Goal: Register for event/course

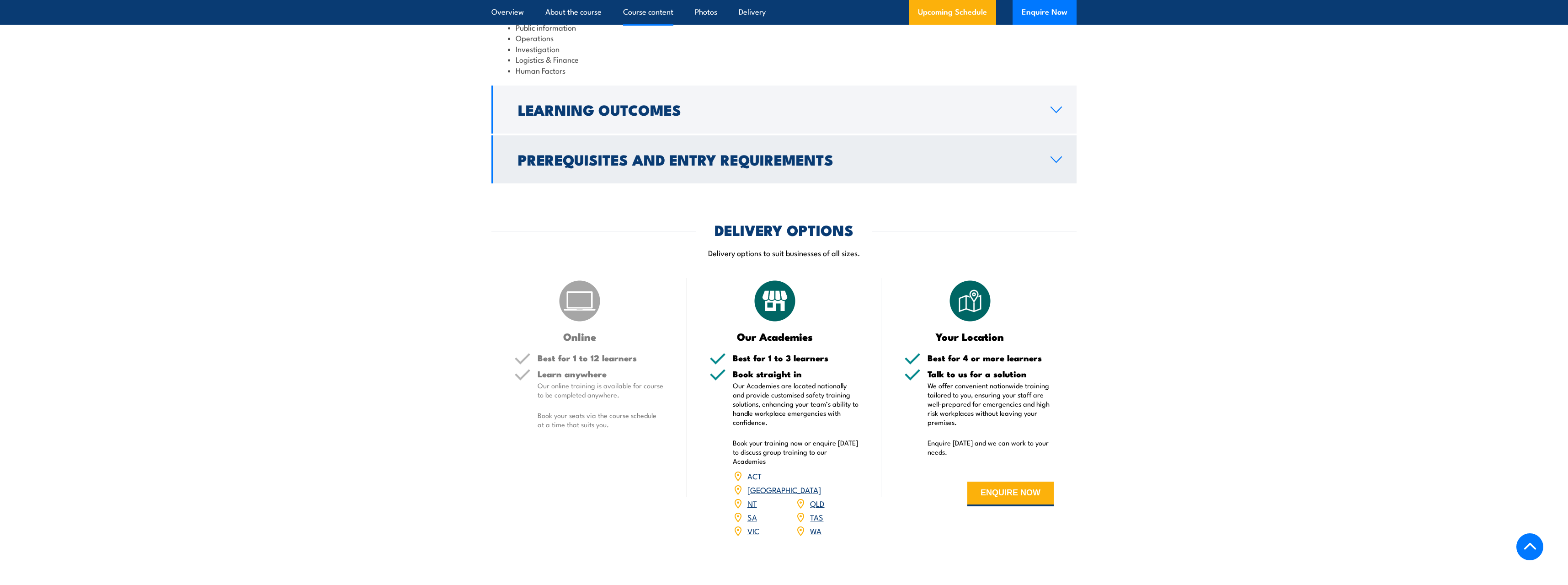
scroll to position [1052, 0]
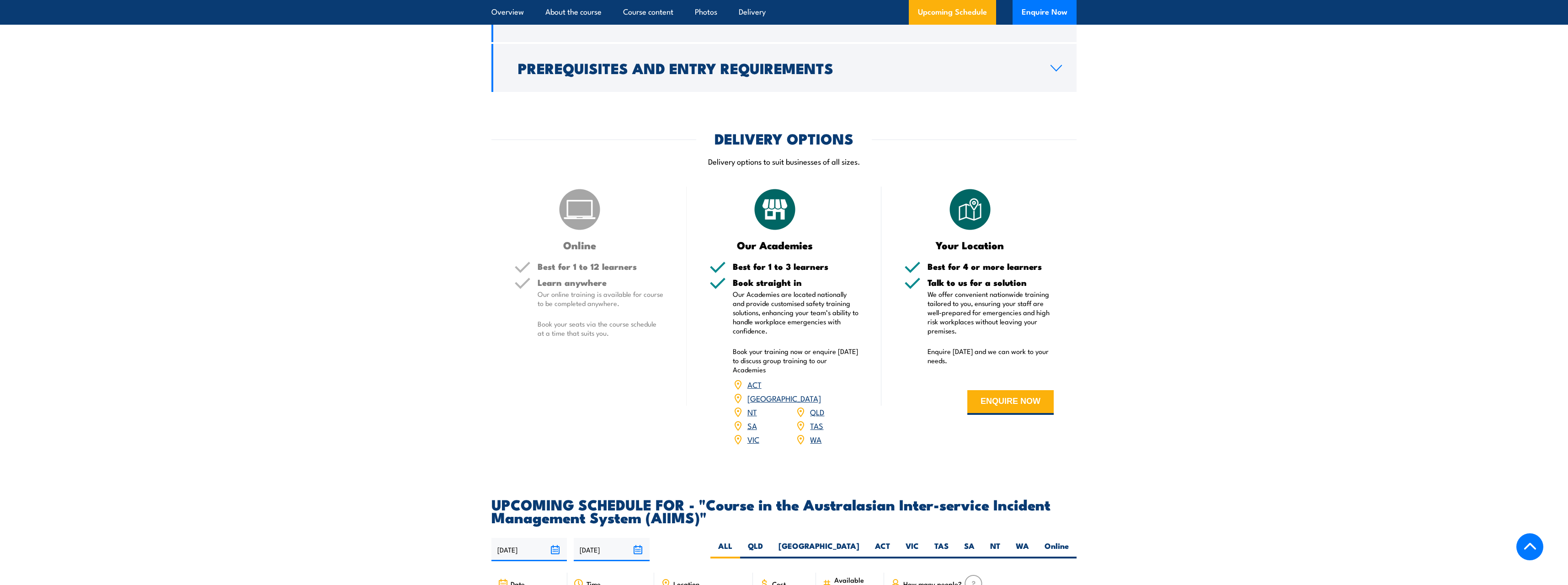
click at [601, 246] on div "Online Best for 1 to 12 learners Learn anywhere Our online training is availabl…" at bounding box center [589, 322] width 195 height 271
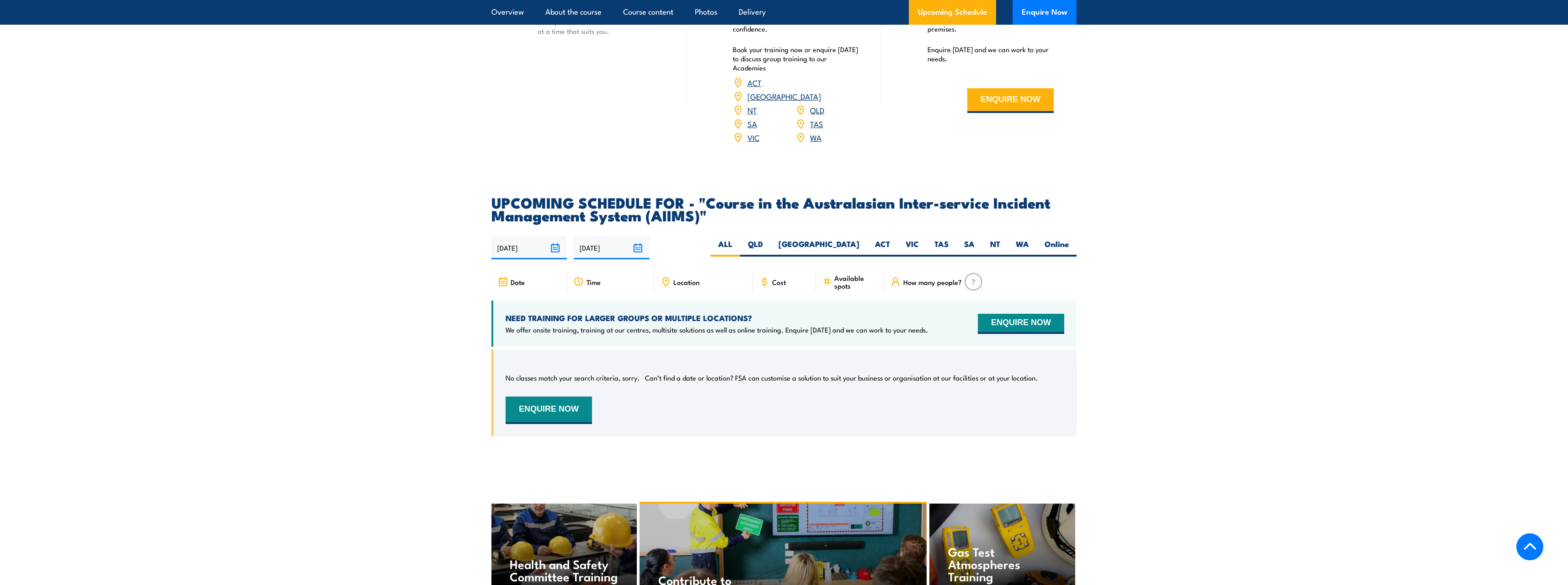
scroll to position [1353, 0]
click at [782, 278] on span "Cost" at bounding box center [779, 282] width 14 height 8
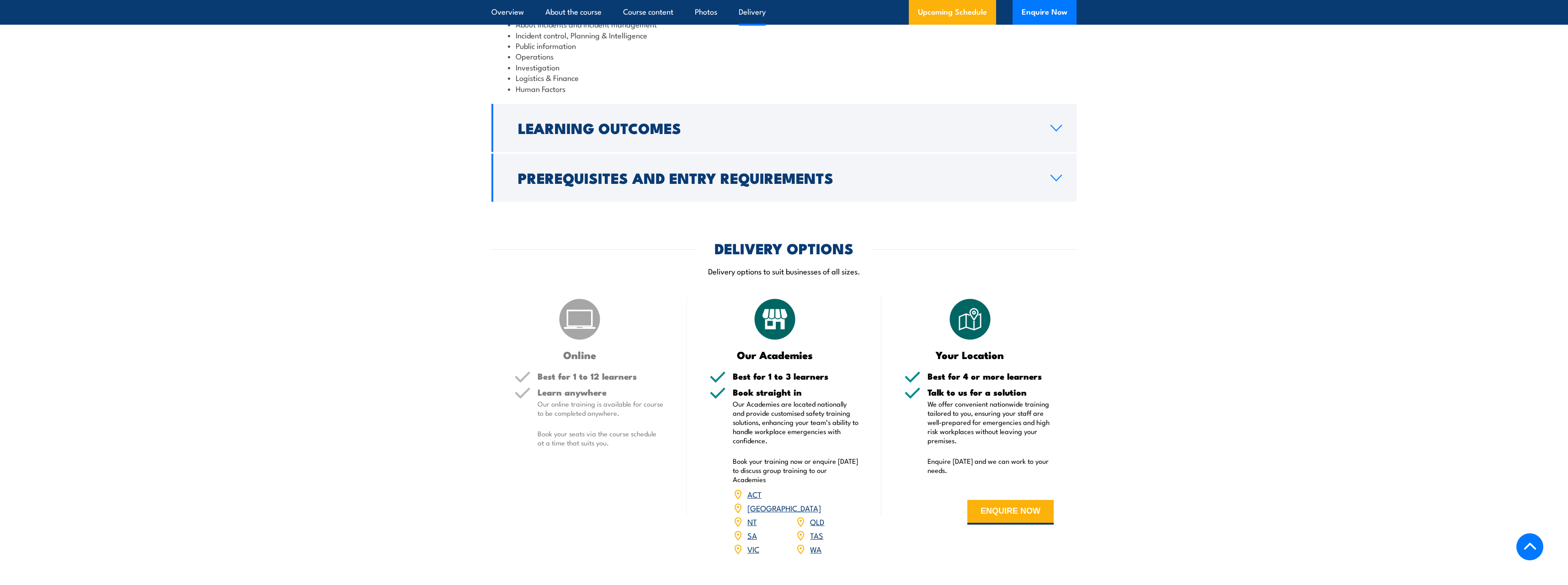
scroll to position [941, 0]
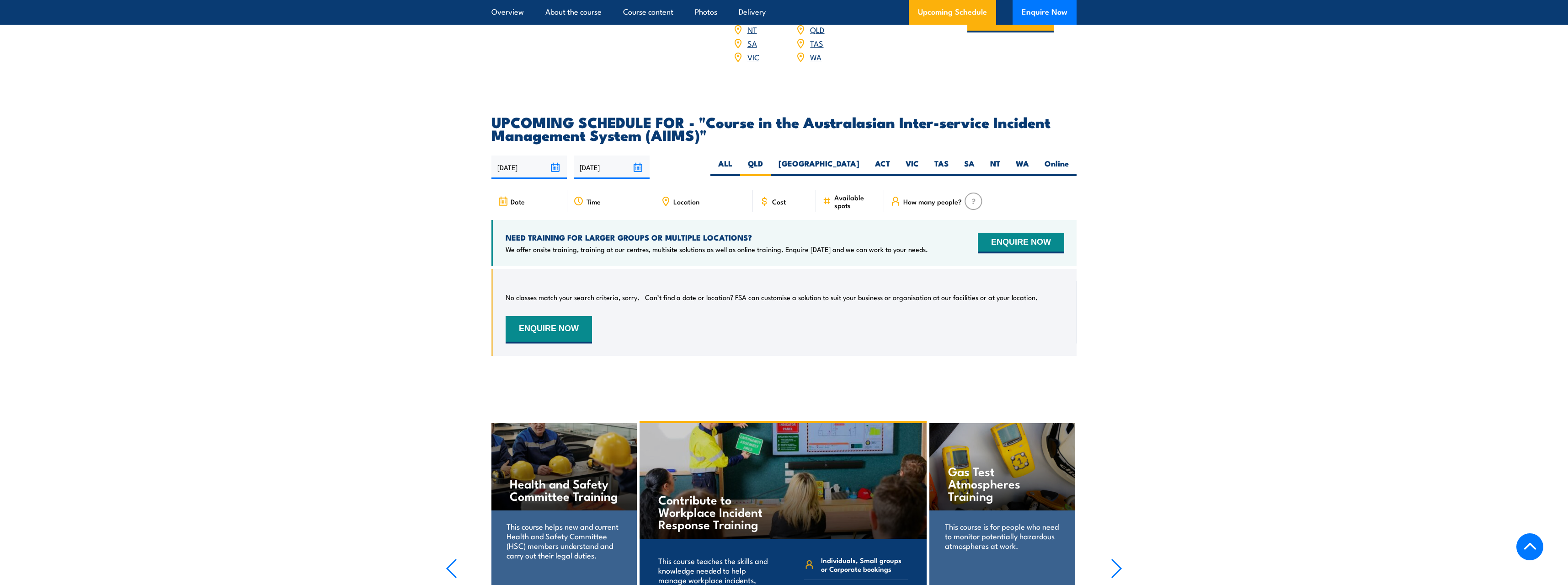
scroll to position [1433, 0]
click at [642, 156] on input "[DATE]" at bounding box center [611, 167] width 76 height 23
click at [706, 168] on icon at bounding box center [707, 165] width 3 height 6
select select "2"
click at [671, 165] on input "2026" at bounding box center [669, 165] width 30 height 11
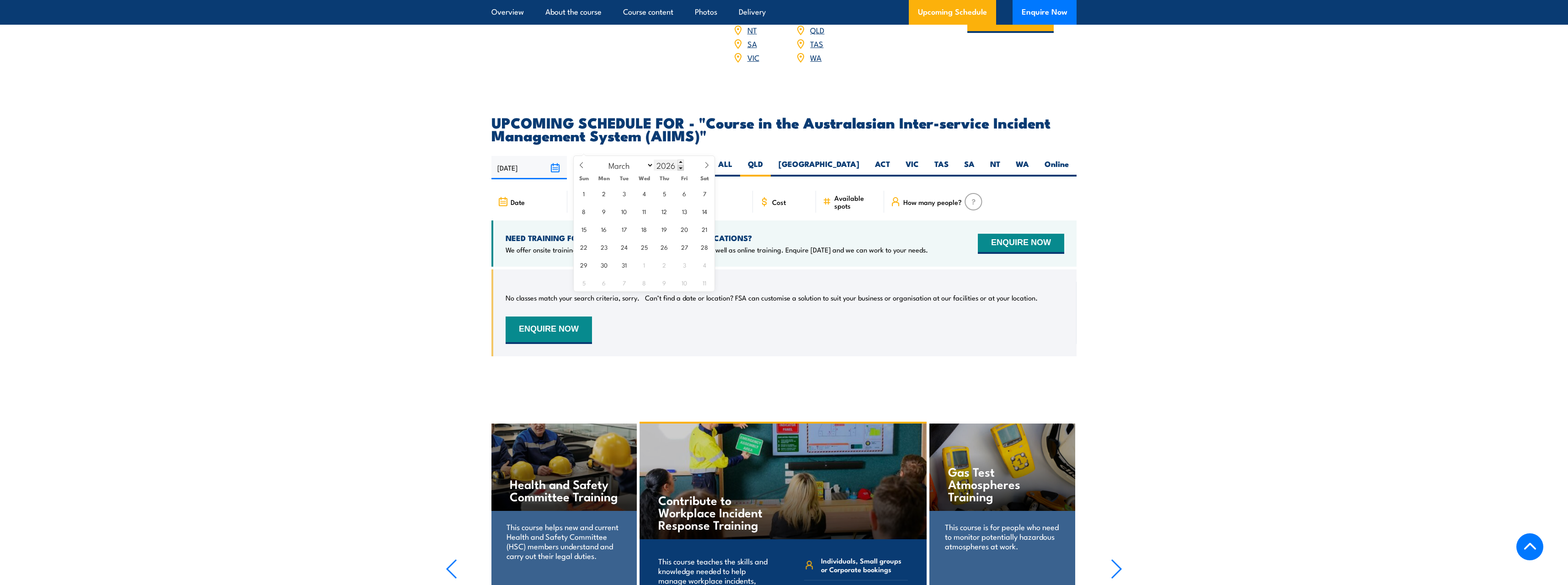
click at [681, 166] on span at bounding box center [680, 168] width 6 height 5
click at [681, 165] on span at bounding box center [680, 168] width 6 height 5
click at [682, 164] on div "2023" at bounding box center [669, 165] width 30 height 11
click at [682, 161] on span at bounding box center [680, 162] width 6 height 5
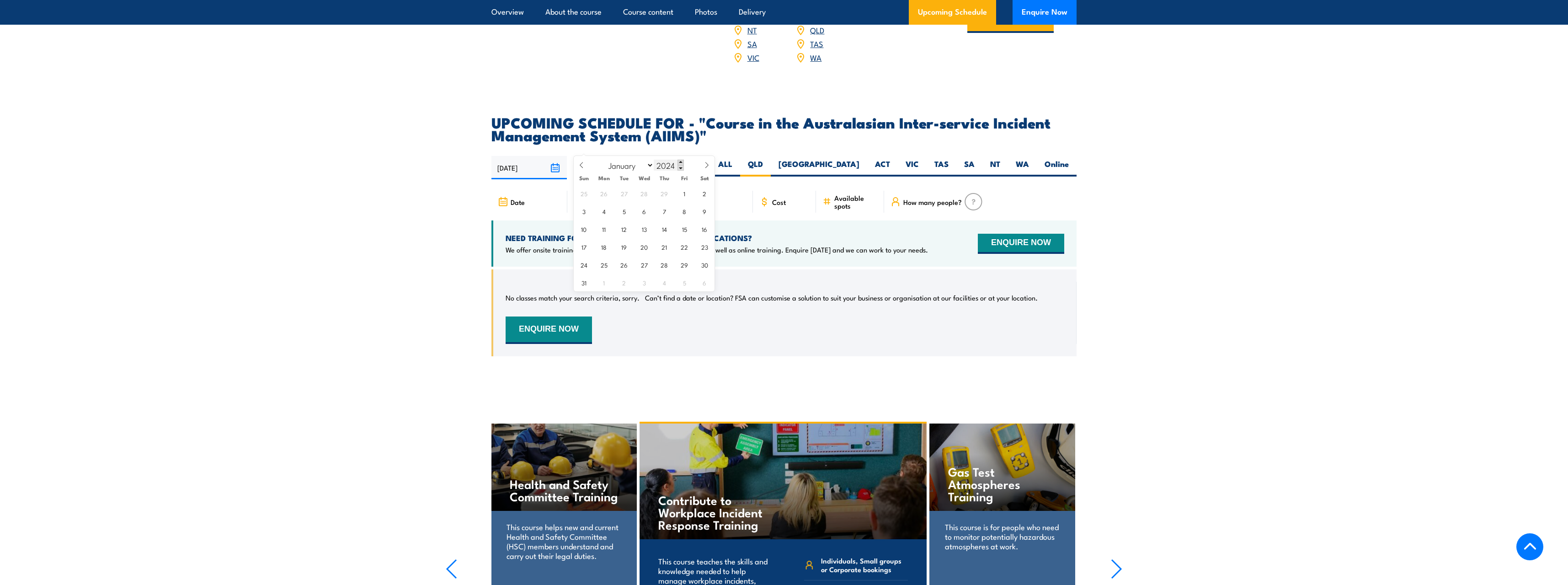
click at [682, 161] on span at bounding box center [680, 162] width 6 height 5
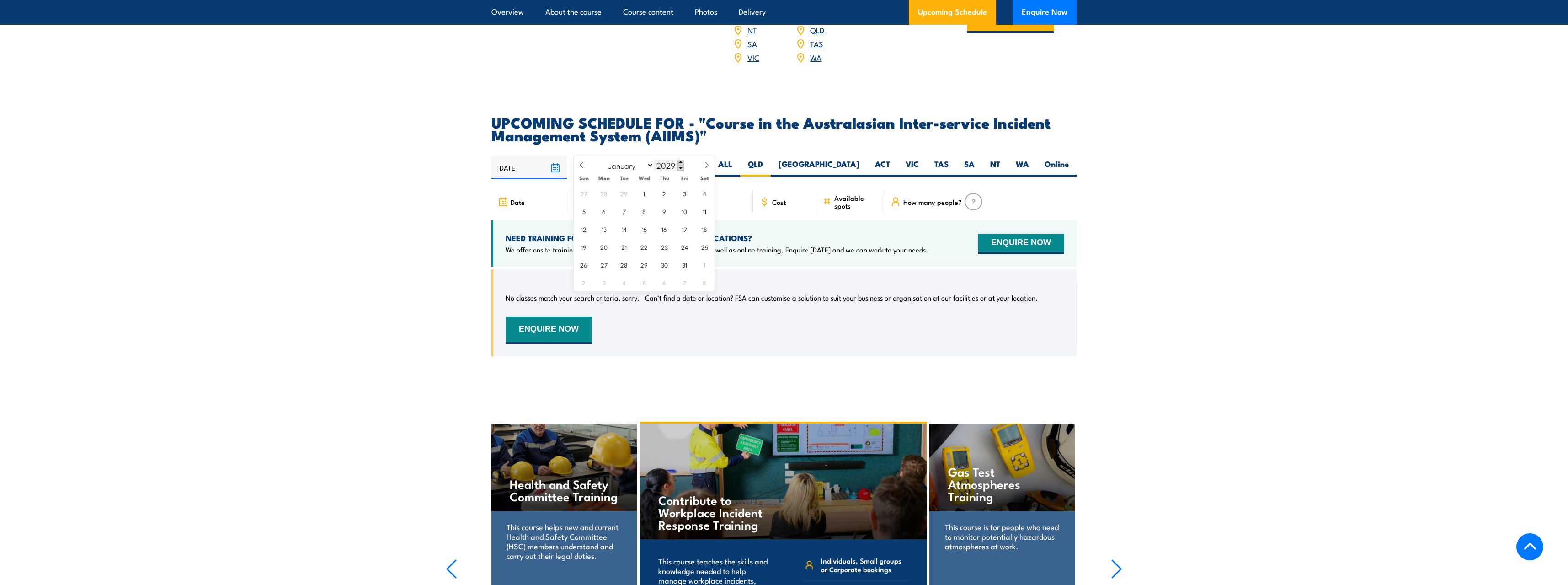
click at [682, 161] on span at bounding box center [680, 162] width 6 height 5
type input "2030"
click at [745, 157] on article "UPCOMING SCHEDULE FOR - "Course in the Australasian Inter-service Incident Mana…" at bounding box center [784, 243] width 585 height 254
click at [671, 190] on div "Location" at bounding box center [703, 201] width 99 height 22
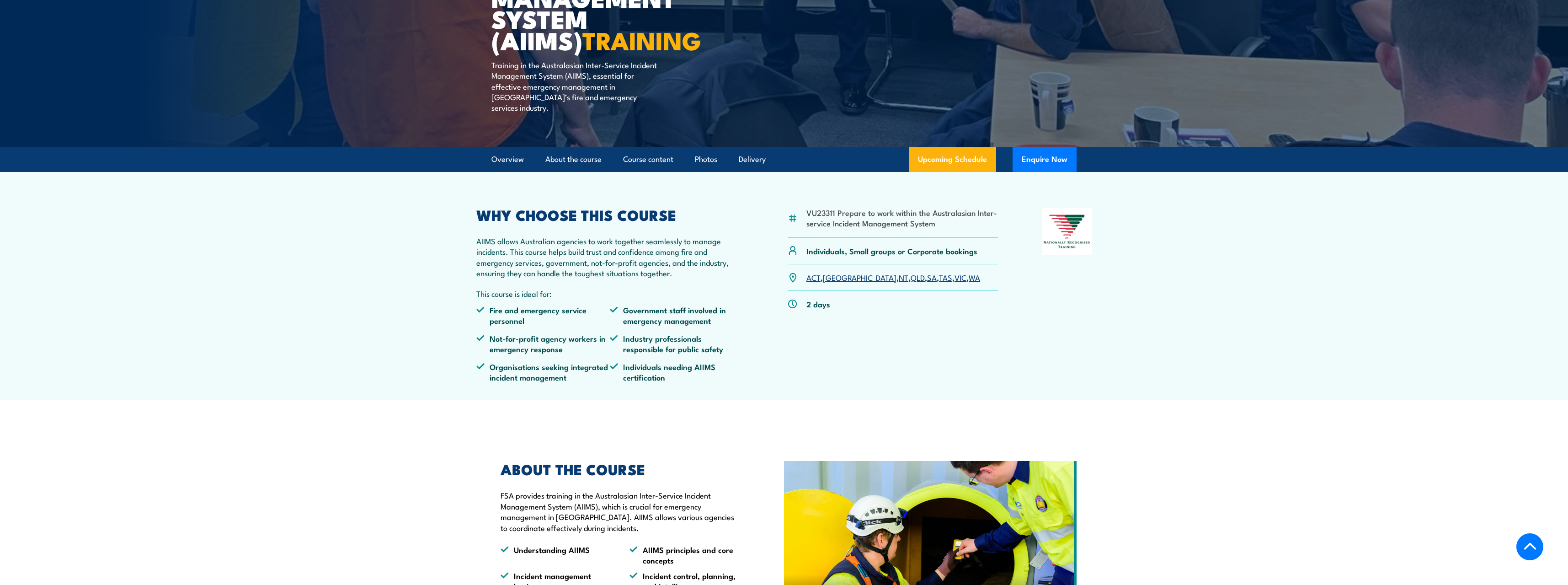
scroll to position [199, 0]
